Goal: Navigation & Orientation: Find specific page/section

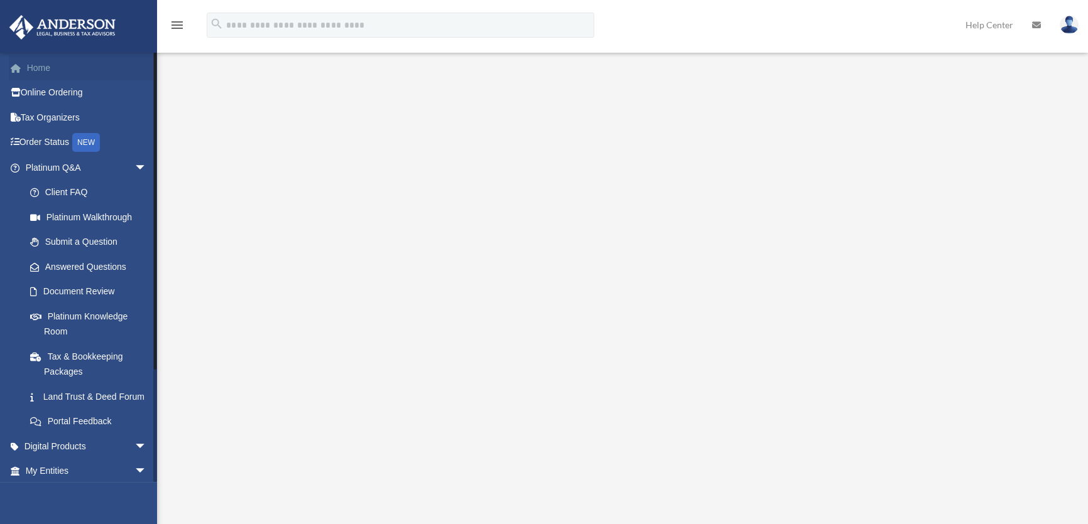
click at [35, 67] on link "Home" at bounding box center [87, 67] width 157 height 25
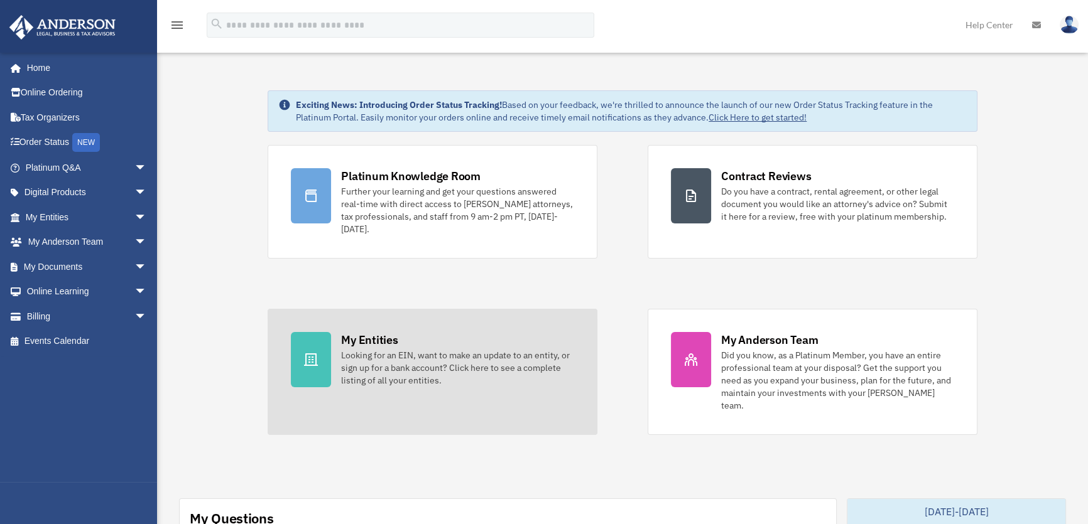
click at [407, 363] on div "Looking for an EIN, want to make an update to an entity, or sign up for a bank …" at bounding box center [457, 368] width 233 height 38
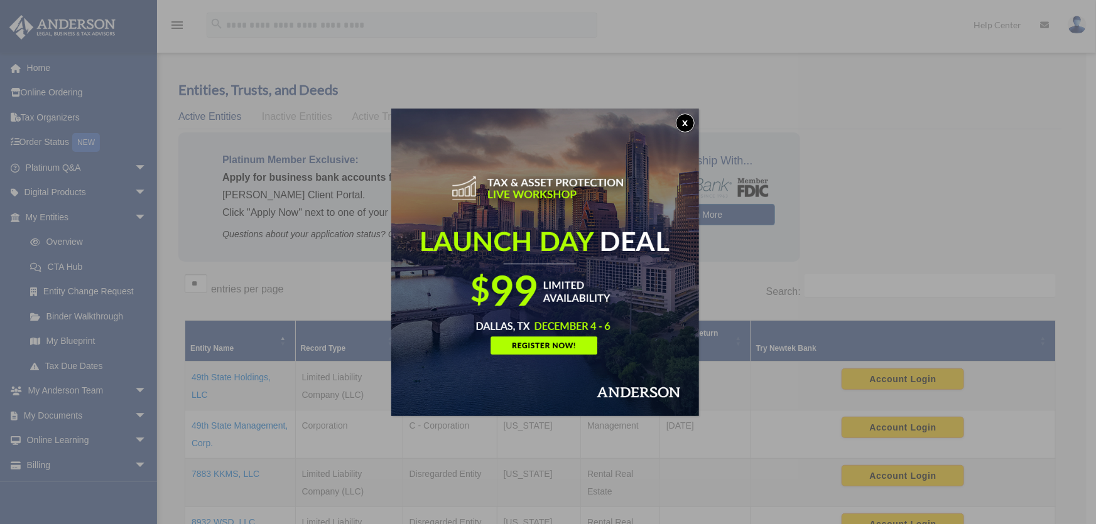
click at [689, 121] on button "x" at bounding box center [685, 123] width 19 height 19
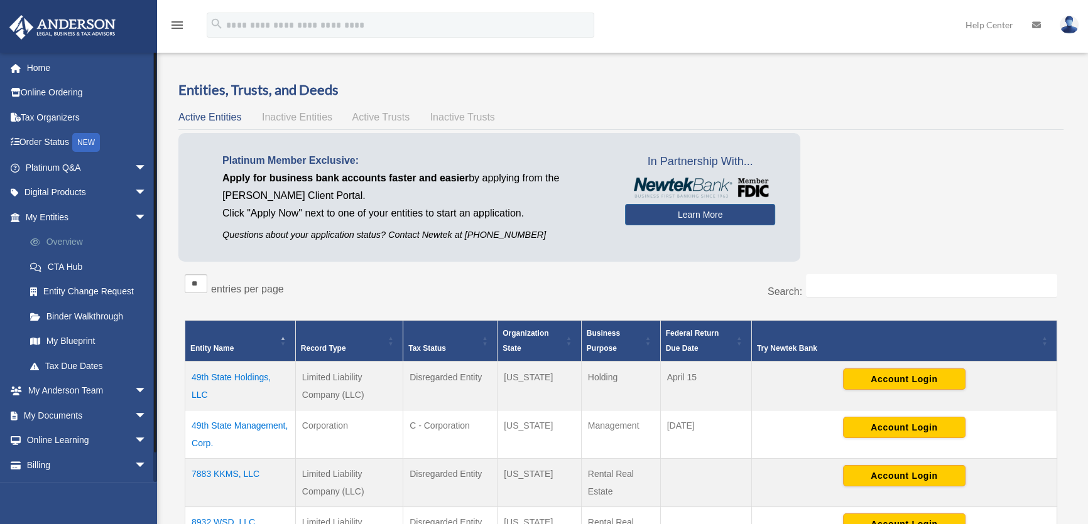
click at [54, 237] on link "Overview" at bounding box center [92, 242] width 148 height 25
click at [63, 339] on link "My Blueprint" at bounding box center [92, 341] width 148 height 25
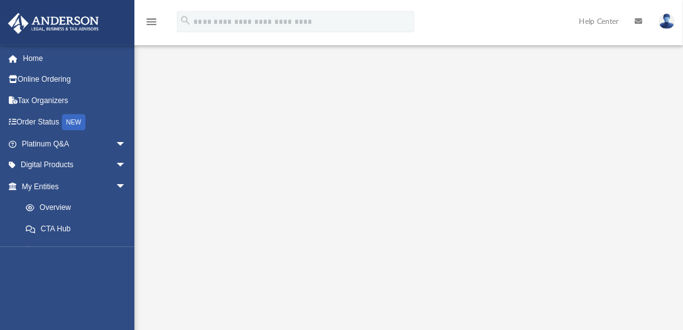
scroll to position [119, 0]
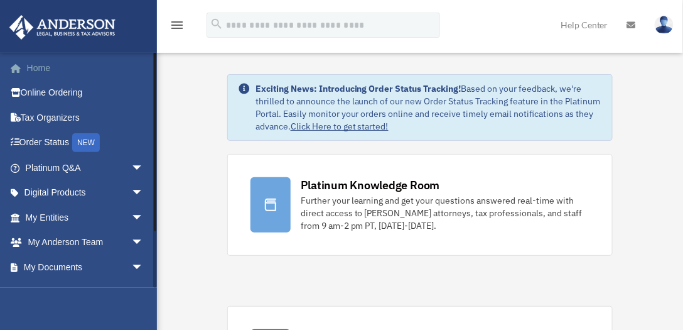
click at [36, 67] on link "Home" at bounding box center [86, 67] width 154 height 25
click at [131, 215] on span "arrow_drop_down" at bounding box center [143, 218] width 25 height 26
click at [77, 239] on link "Overview" at bounding box center [90, 242] width 145 height 25
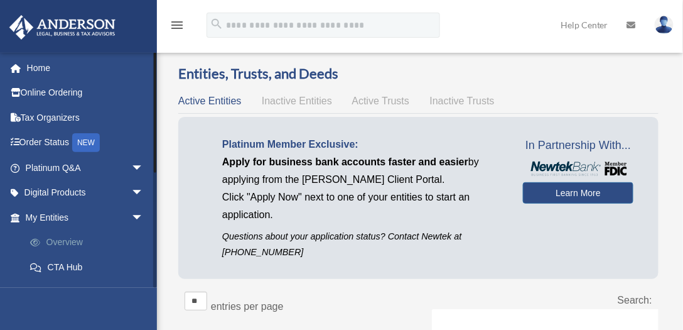
click at [58, 240] on link "Overview" at bounding box center [90, 242] width 145 height 25
click at [131, 217] on span "arrow_drop_down" at bounding box center [143, 218] width 25 height 26
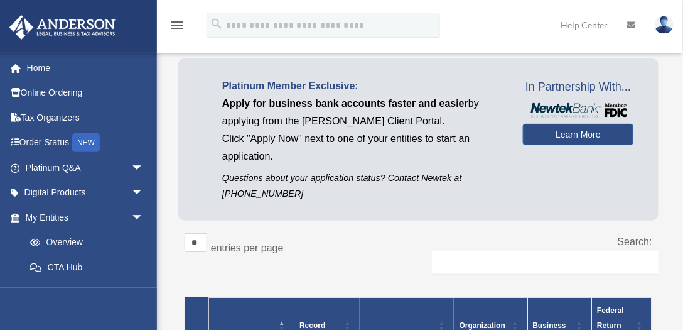
scroll to position [60, 0]
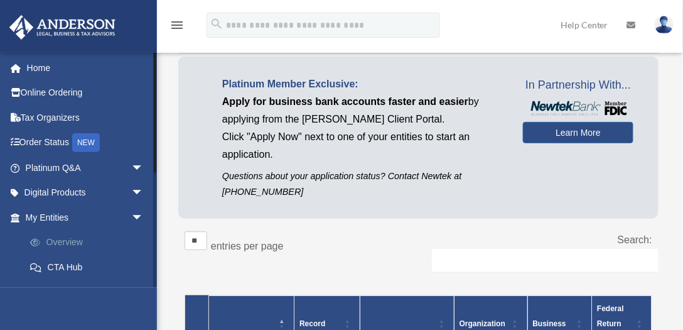
click at [58, 241] on link "Overview" at bounding box center [90, 242] width 145 height 25
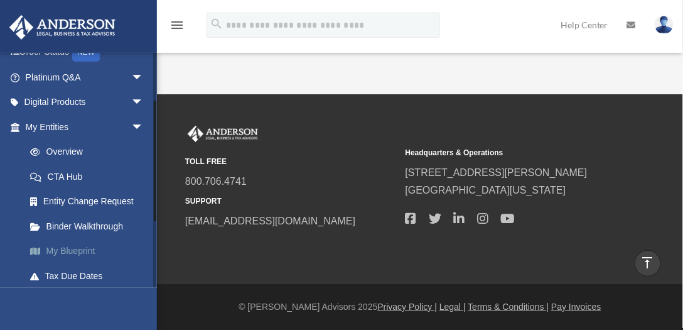
scroll to position [114, 0]
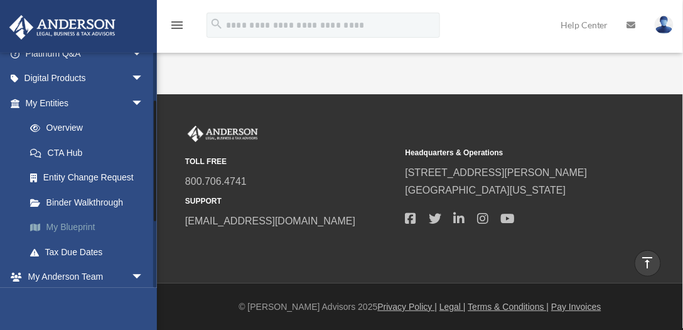
drag, startPoint x: 154, startPoint y: 166, endPoint x: 147, endPoint y: 226, distance: 60.7
click at [147, 226] on div "rhuffmanak@msn.com Sign Out rhuffmanak@msn.com Home Online Ordering Tax Organiz…" at bounding box center [78, 169] width 157 height 235
click at [79, 227] on link "My Blueprint" at bounding box center [90, 227] width 145 height 25
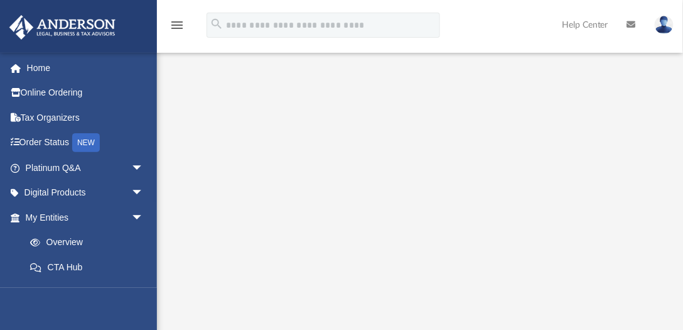
scroll to position [72, 0]
